Goal: Transaction & Acquisition: Purchase product/service

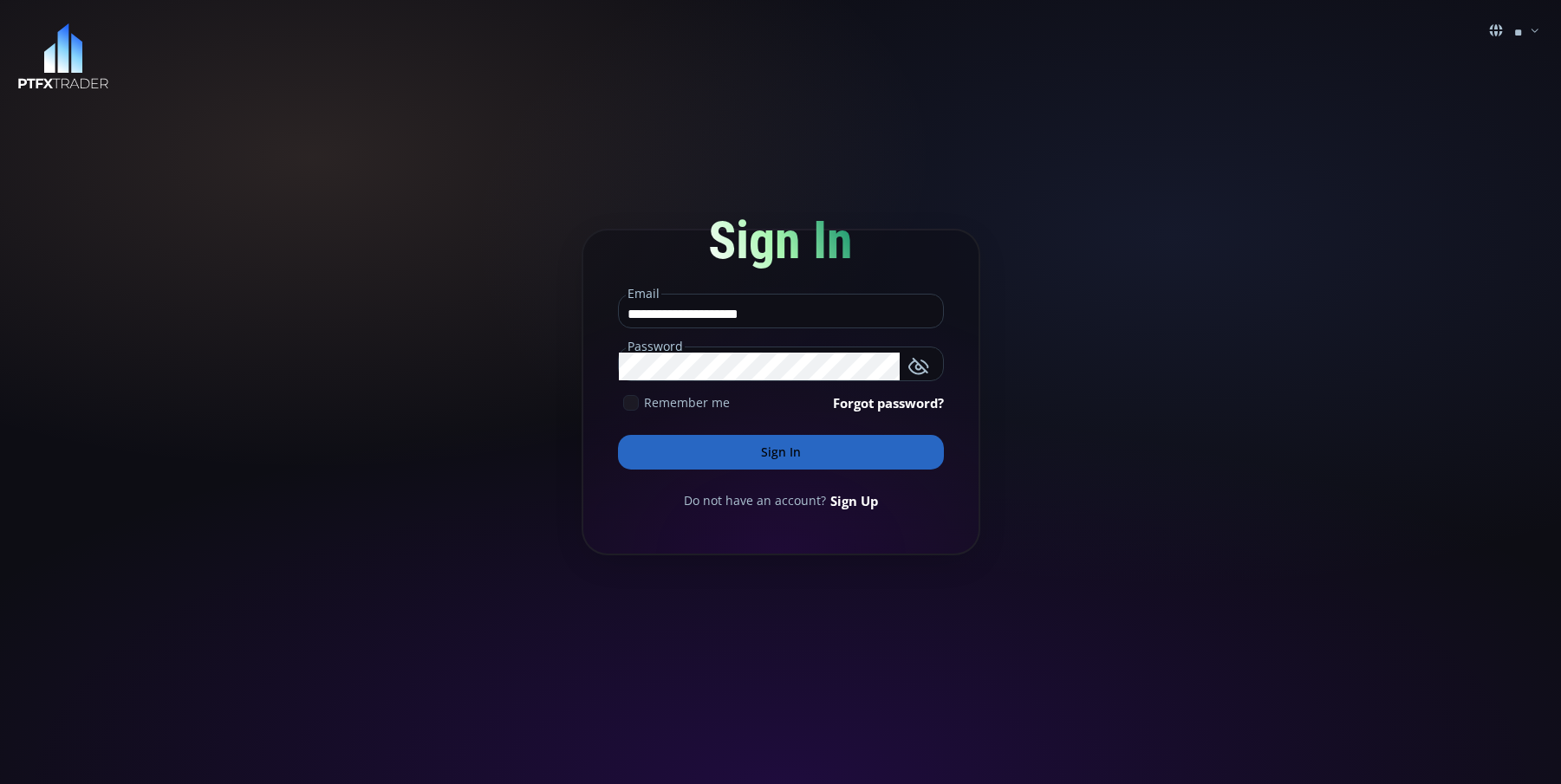
click at [622, 400] on div "Remember me" at bounding box center [674, 402] width 111 height 19
click at [689, 459] on button "Sign In" at bounding box center [781, 452] width 325 height 34
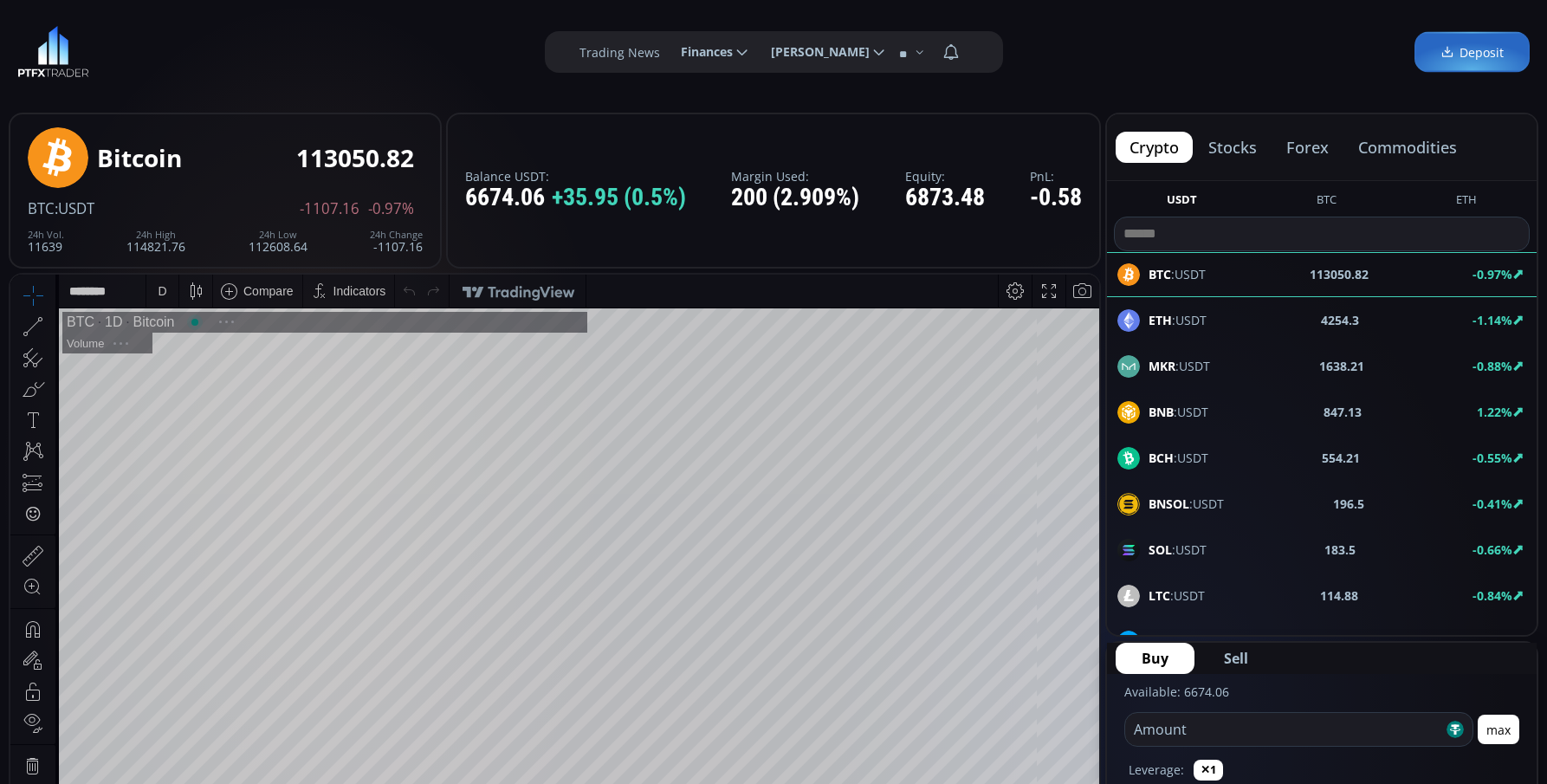
scroll to position [240, 0]
click at [1299, 151] on button "forex" at bounding box center [1307, 147] width 70 height 31
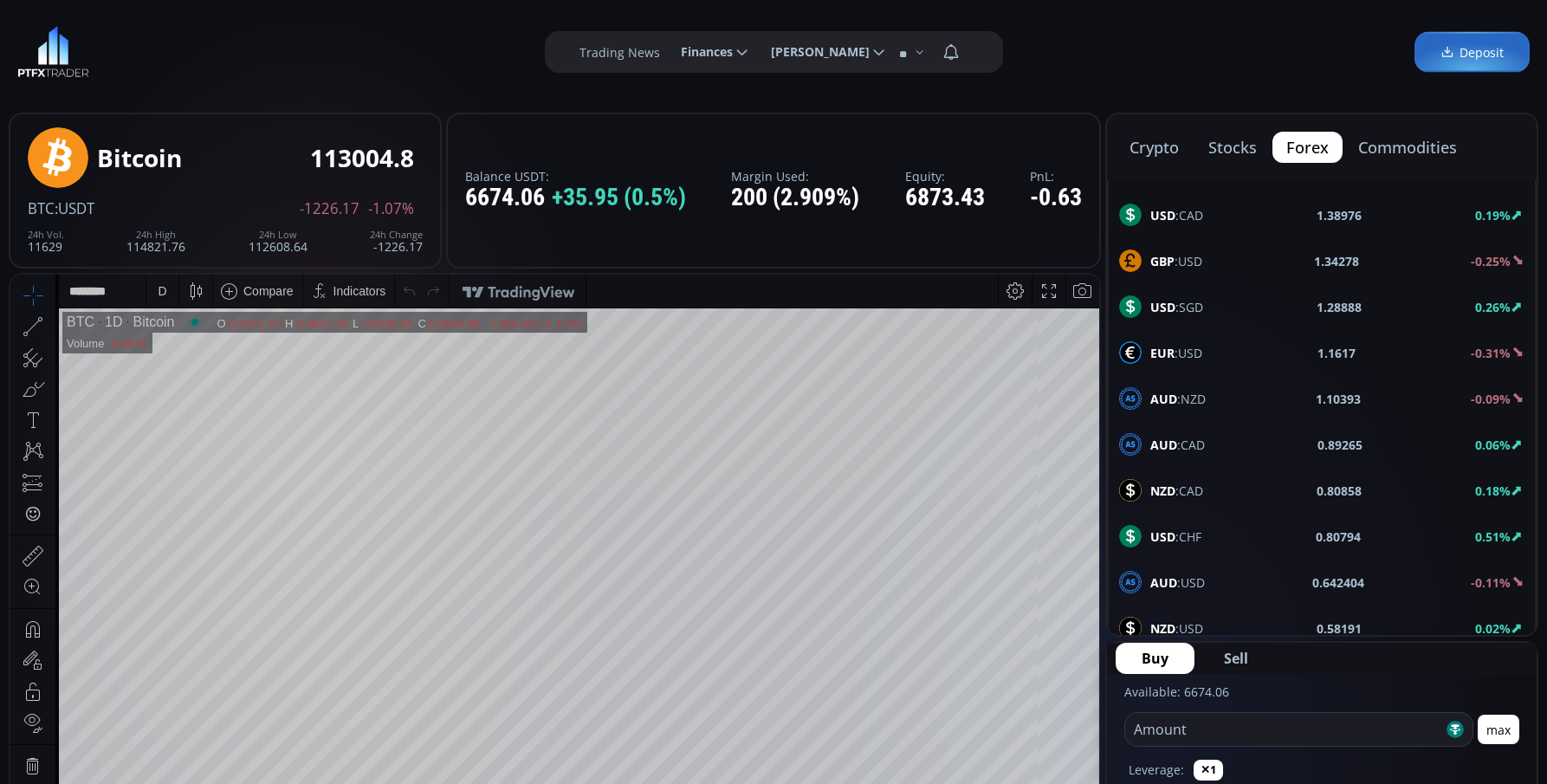
scroll to position [926, 0]
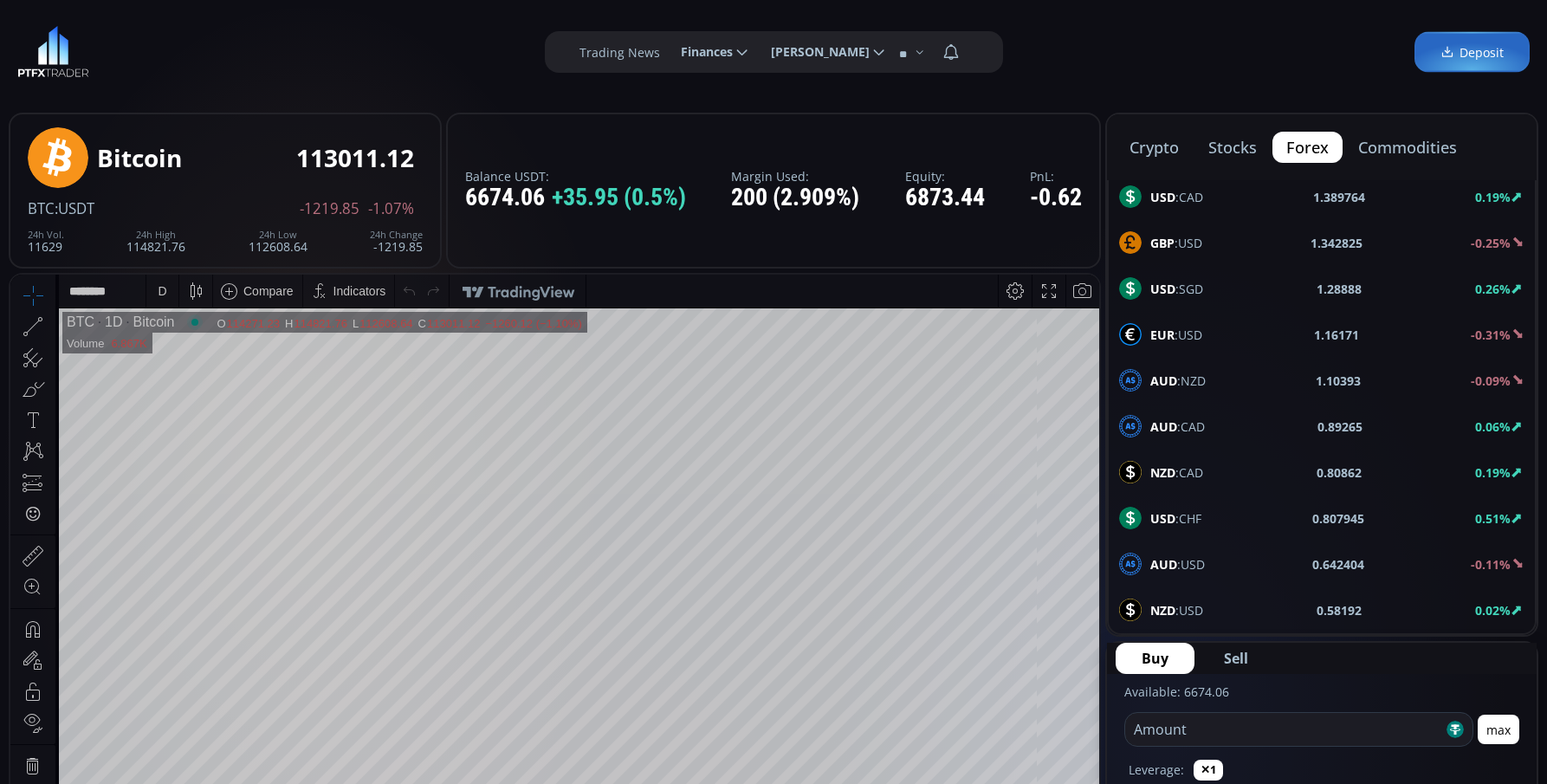
click at [1173, 605] on b "NZD" at bounding box center [1162, 610] width 25 height 17
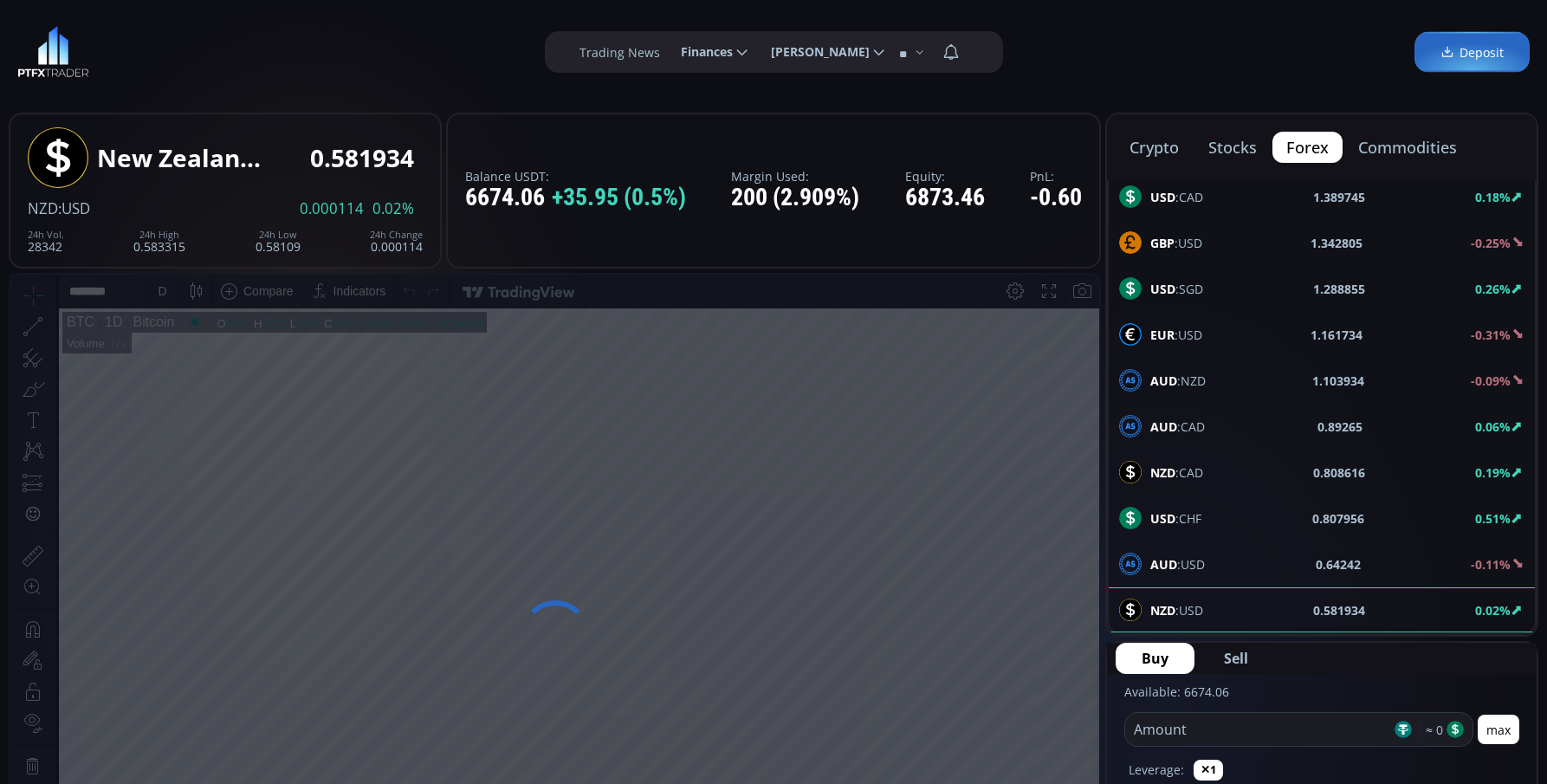
click at [1216, 736] on input "number" at bounding box center [1258, 728] width 266 height 33
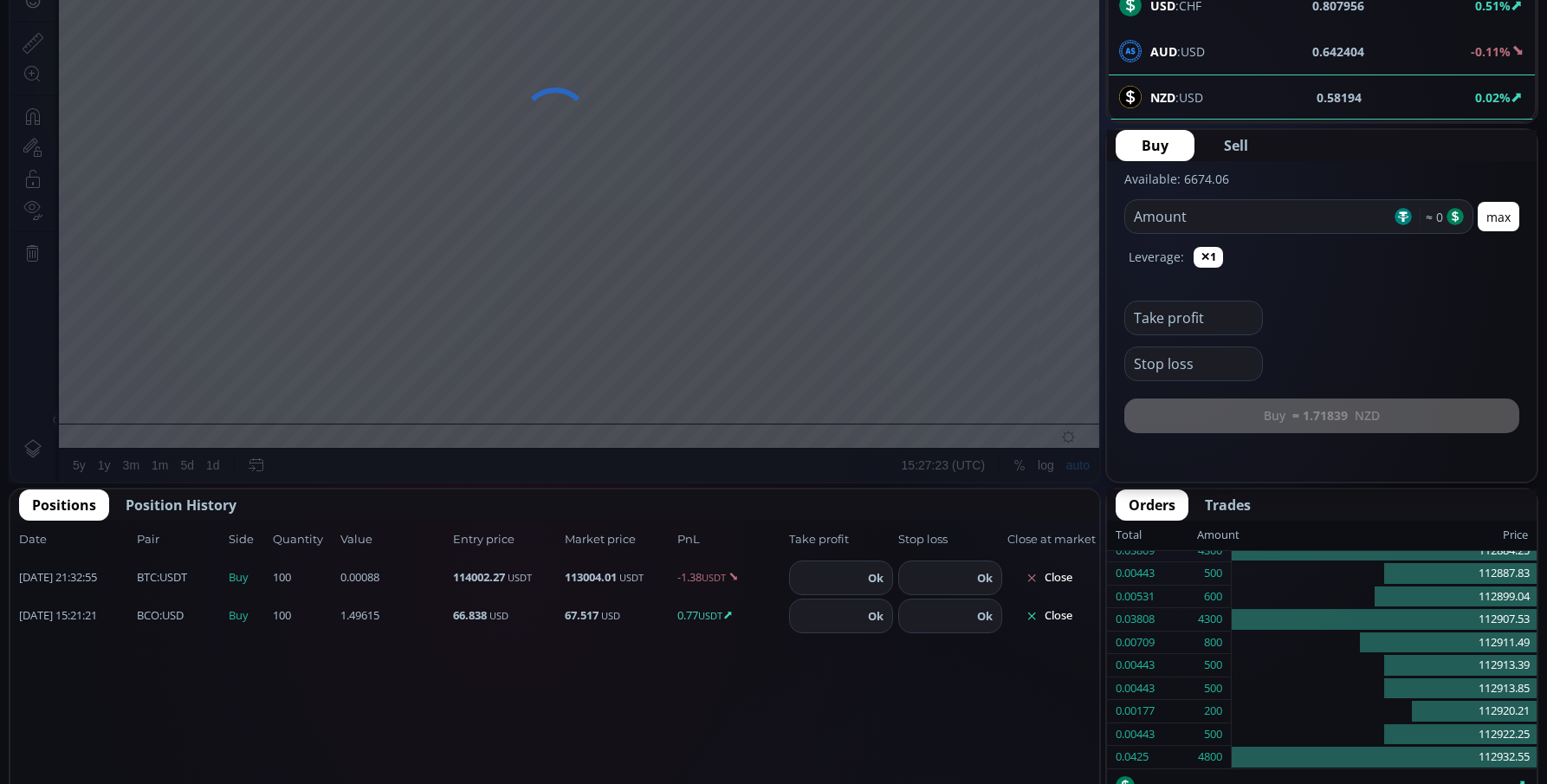
scroll to position [520, 0]
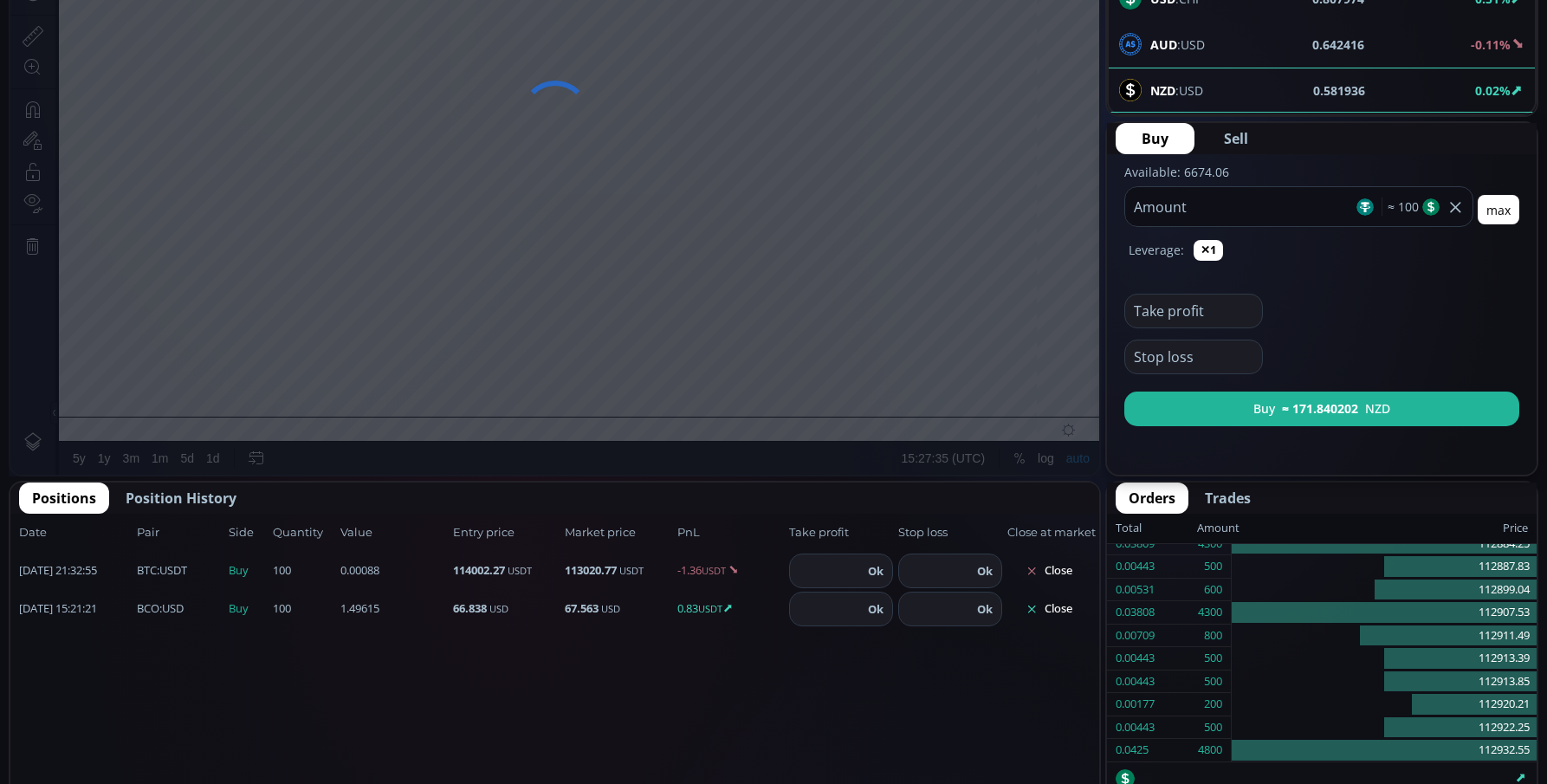
type input "***"
click at [1244, 129] on span "Sell" at bounding box center [1236, 139] width 24 height 21
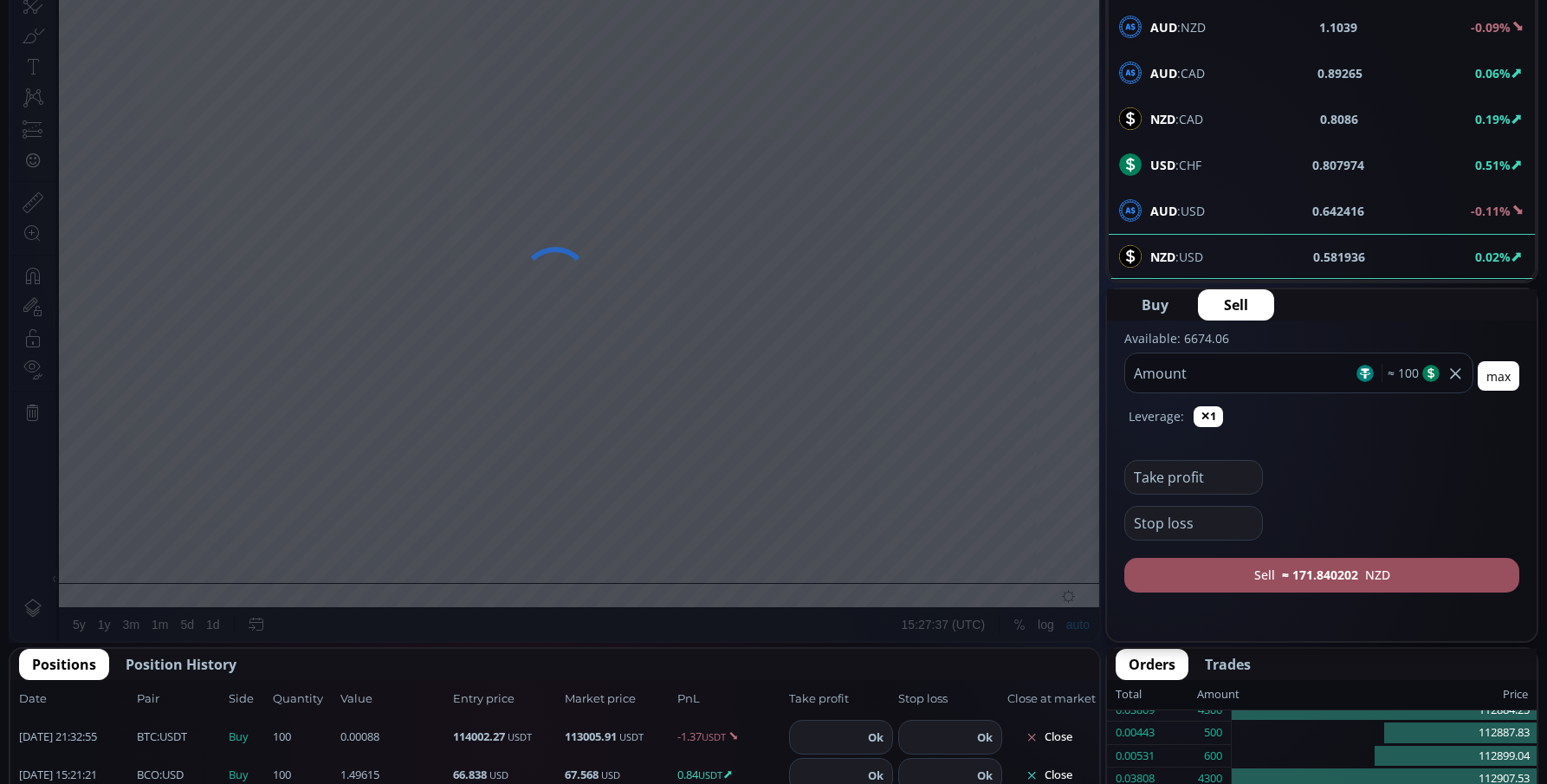
scroll to position [346, 0]
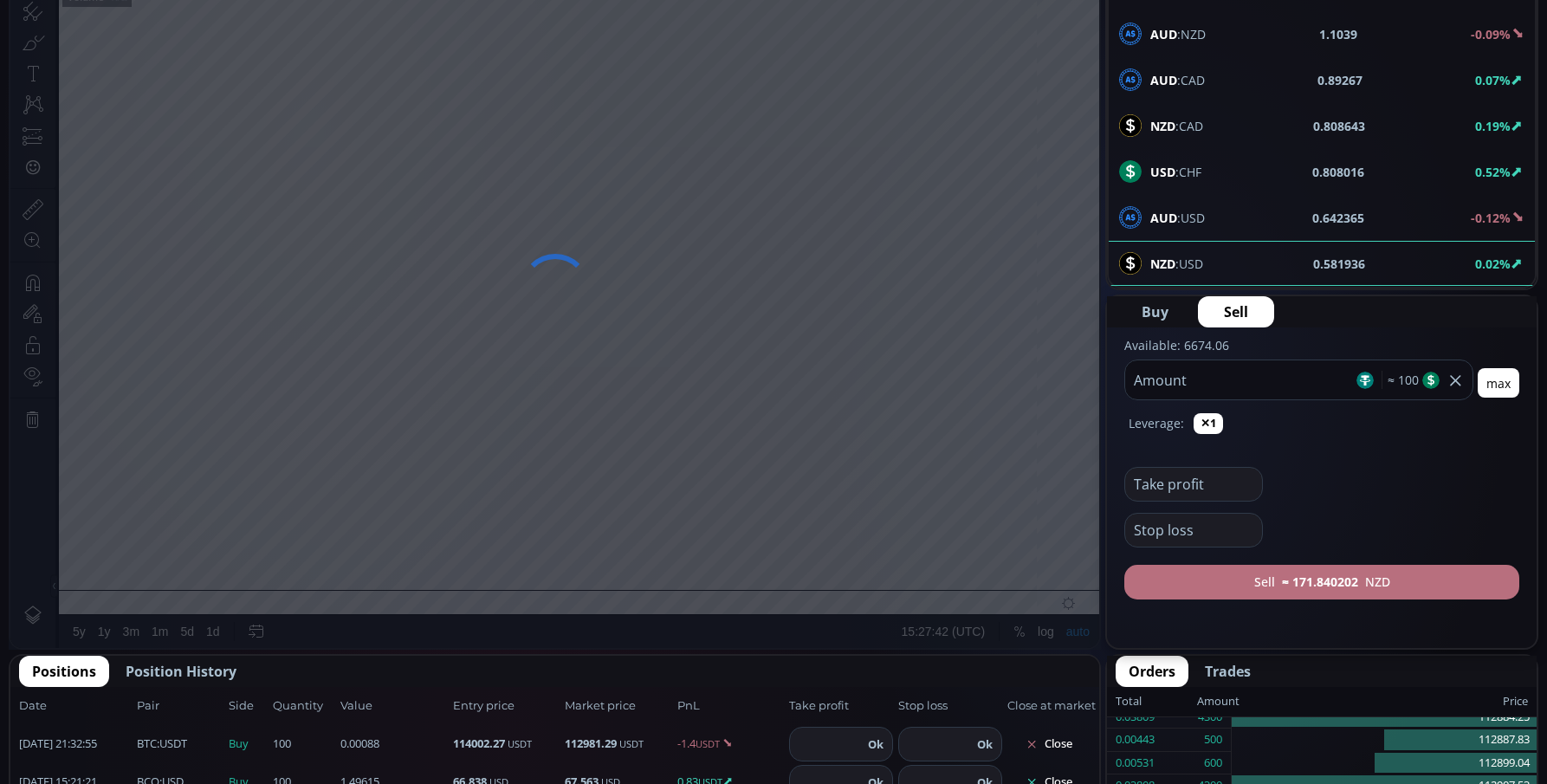
click at [1307, 584] on b "≈ 171.840202" at bounding box center [1320, 582] width 76 height 19
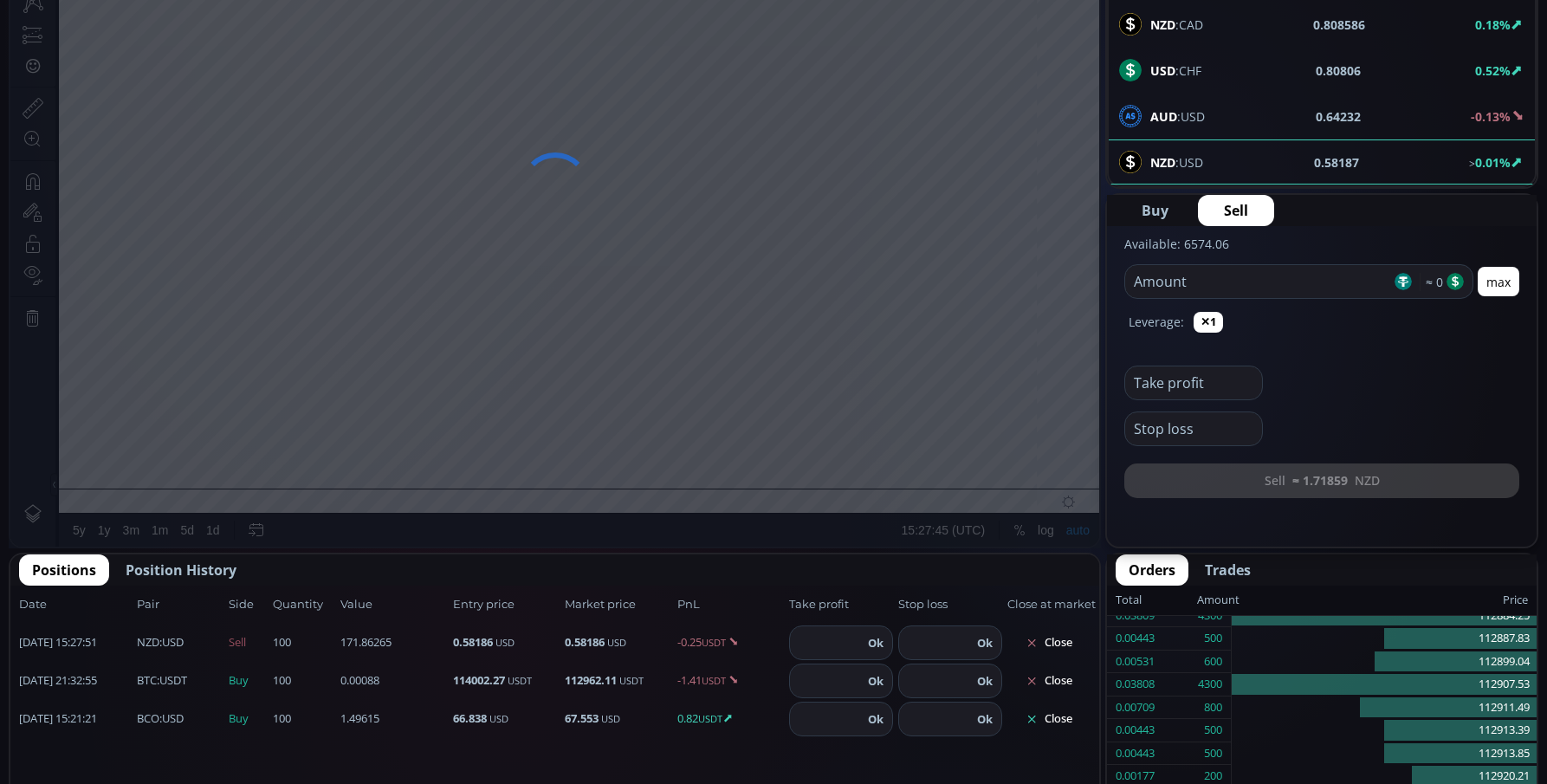
scroll to position [693, 0]
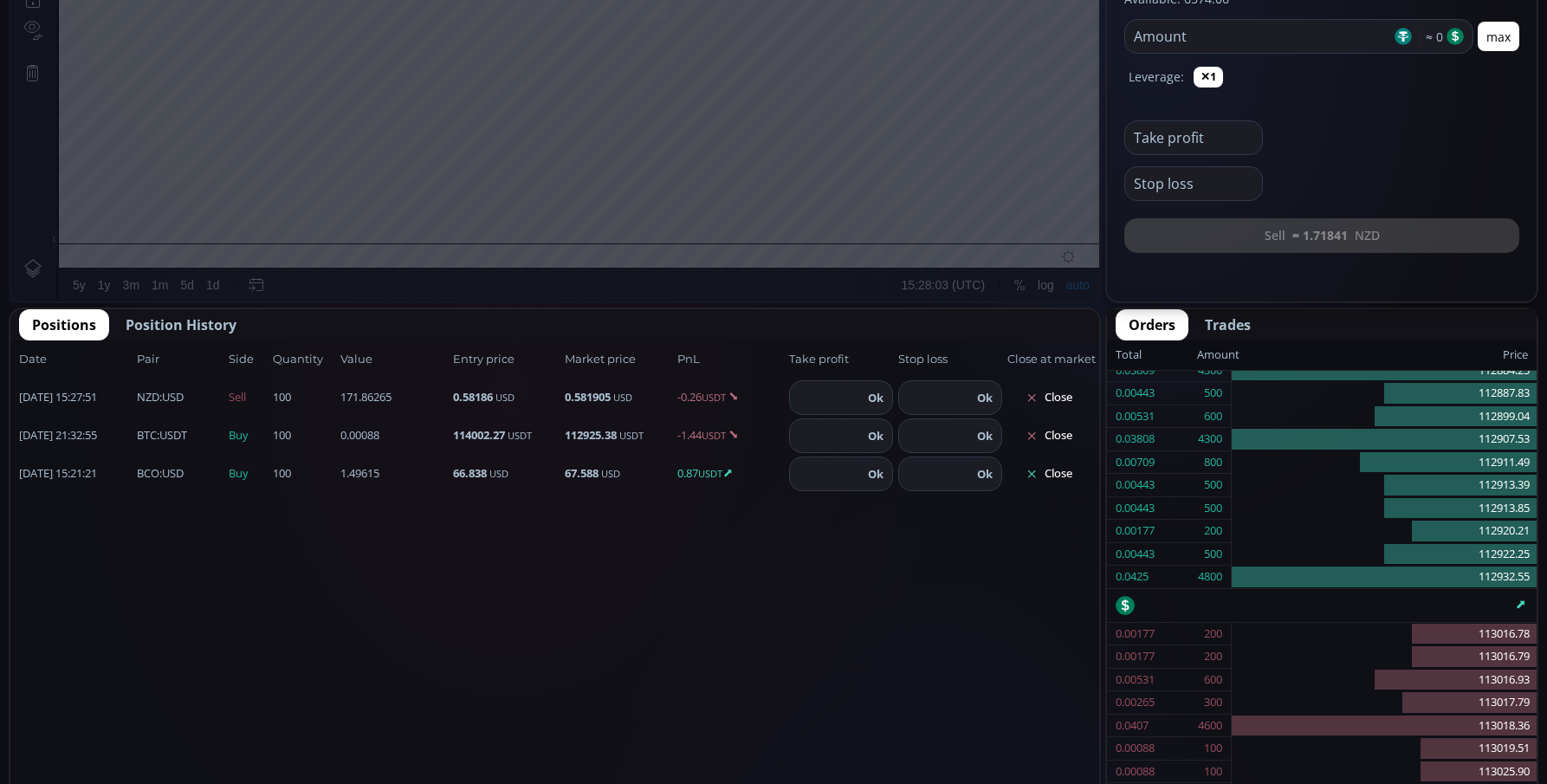
click at [850, 395] on input "number" at bounding box center [827, 397] width 72 height 33
type input "*"
type input "*******"
click at [882, 390] on button "Ok" at bounding box center [875, 398] width 26 height 19
